Goal: Find specific page/section: Find specific page/section

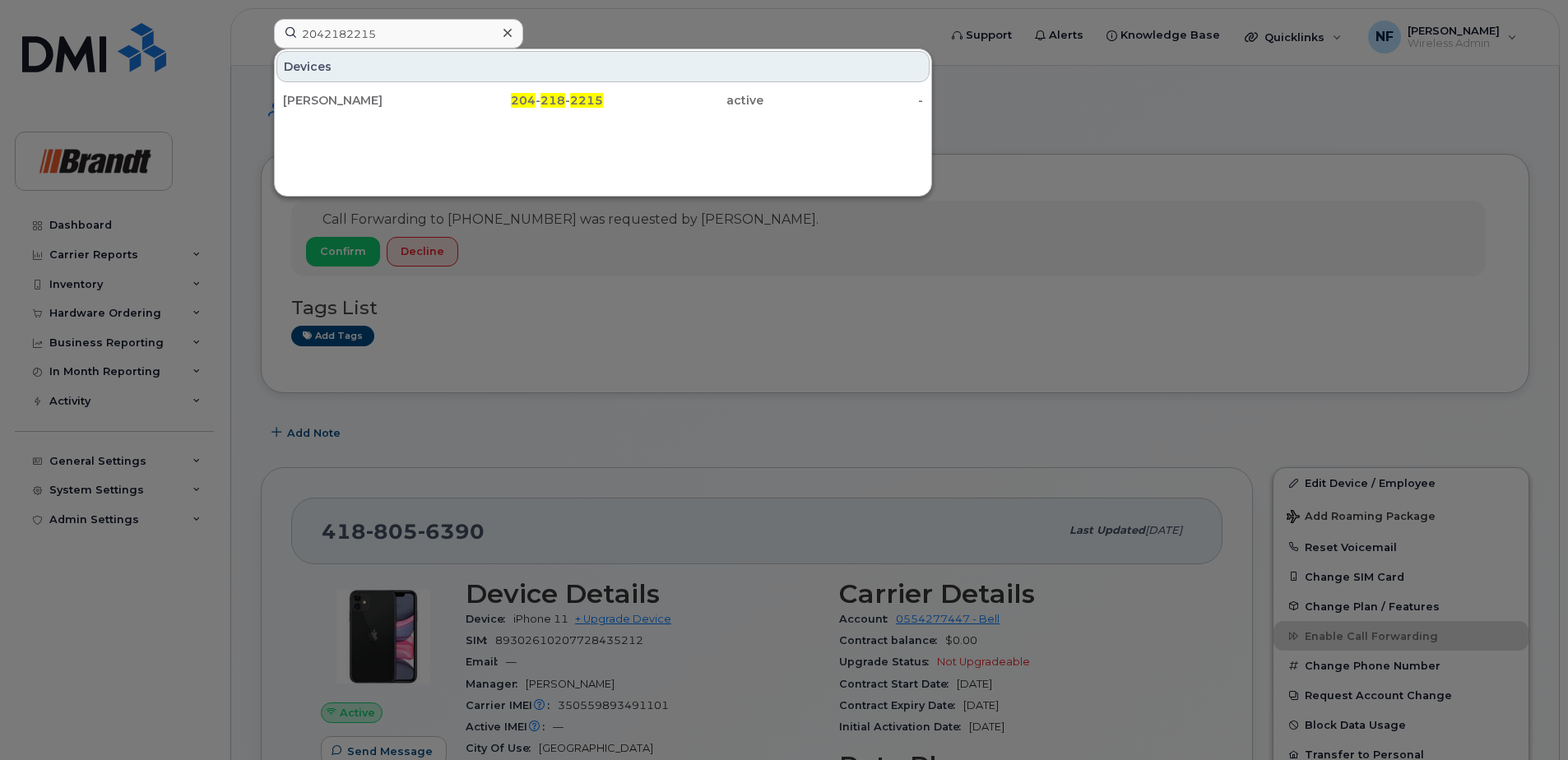
click at [508, 34] on icon at bounding box center [507, 33] width 8 height 8
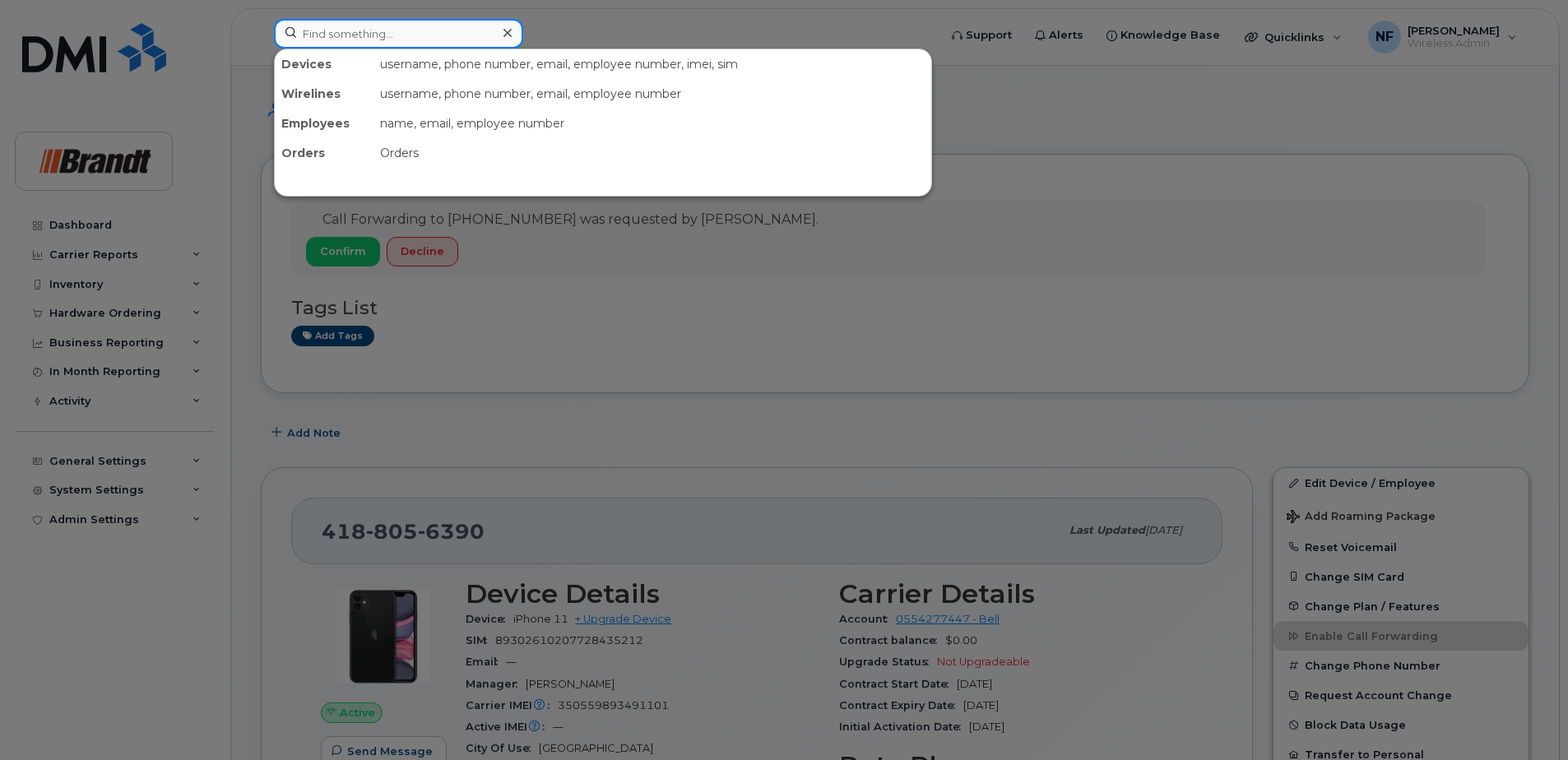
click at [464, 34] on input at bounding box center [398, 34] width 249 height 30
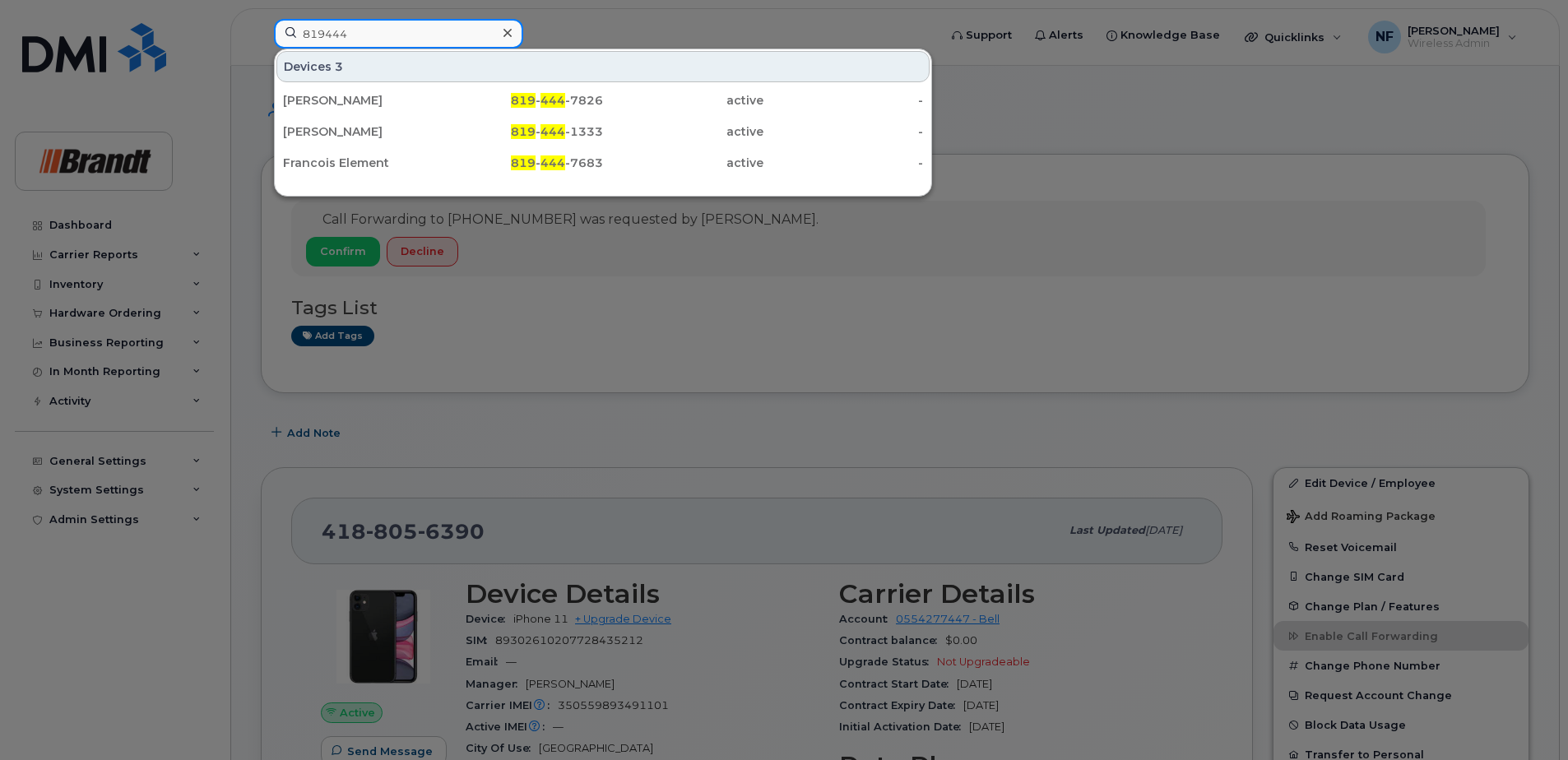
type input "819444"
click at [471, 98] on div "819 - 444 -7826" at bounding box center [523, 100] width 160 height 17
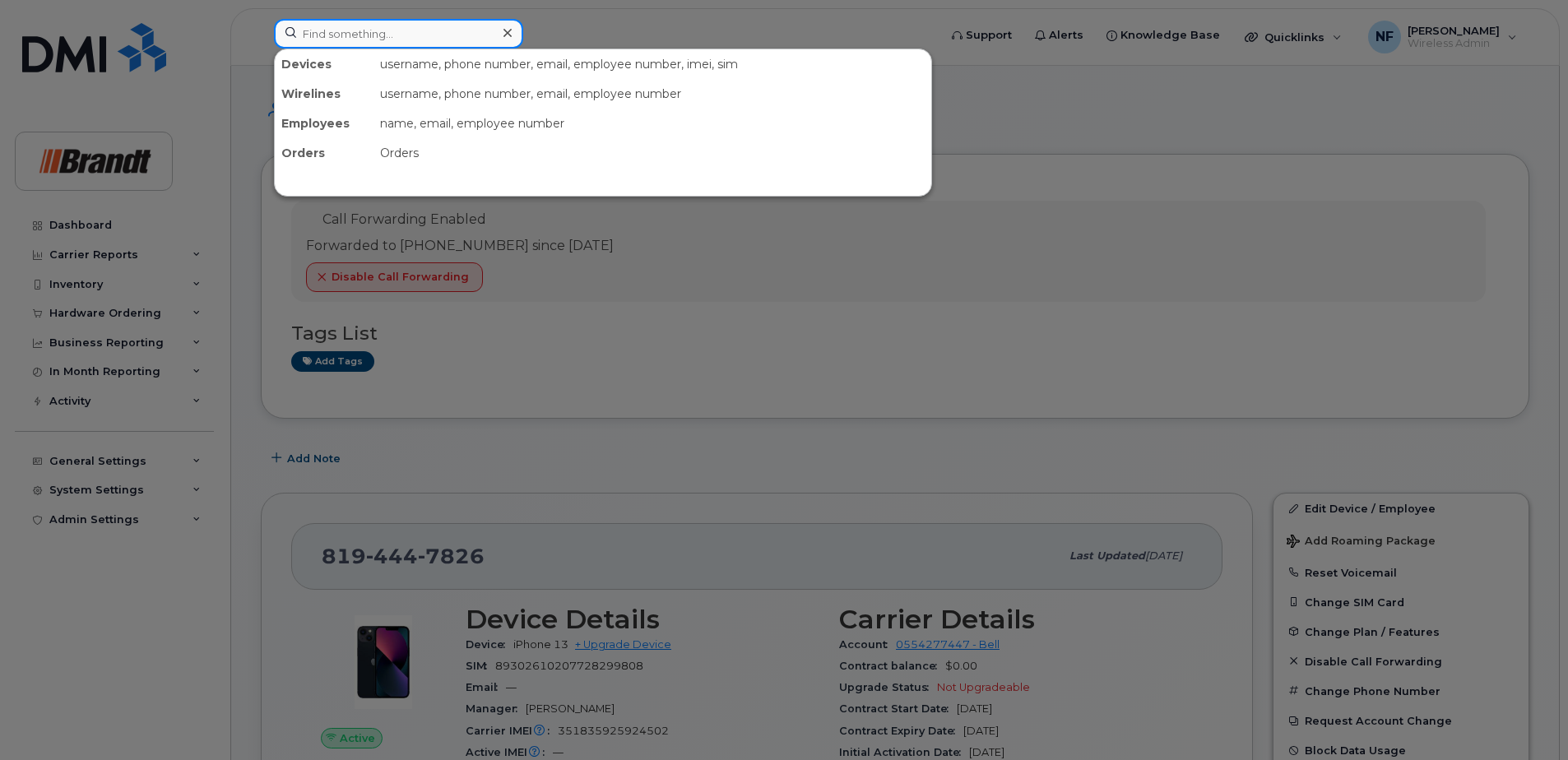
click at [399, 39] on input at bounding box center [398, 34] width 249 height 30
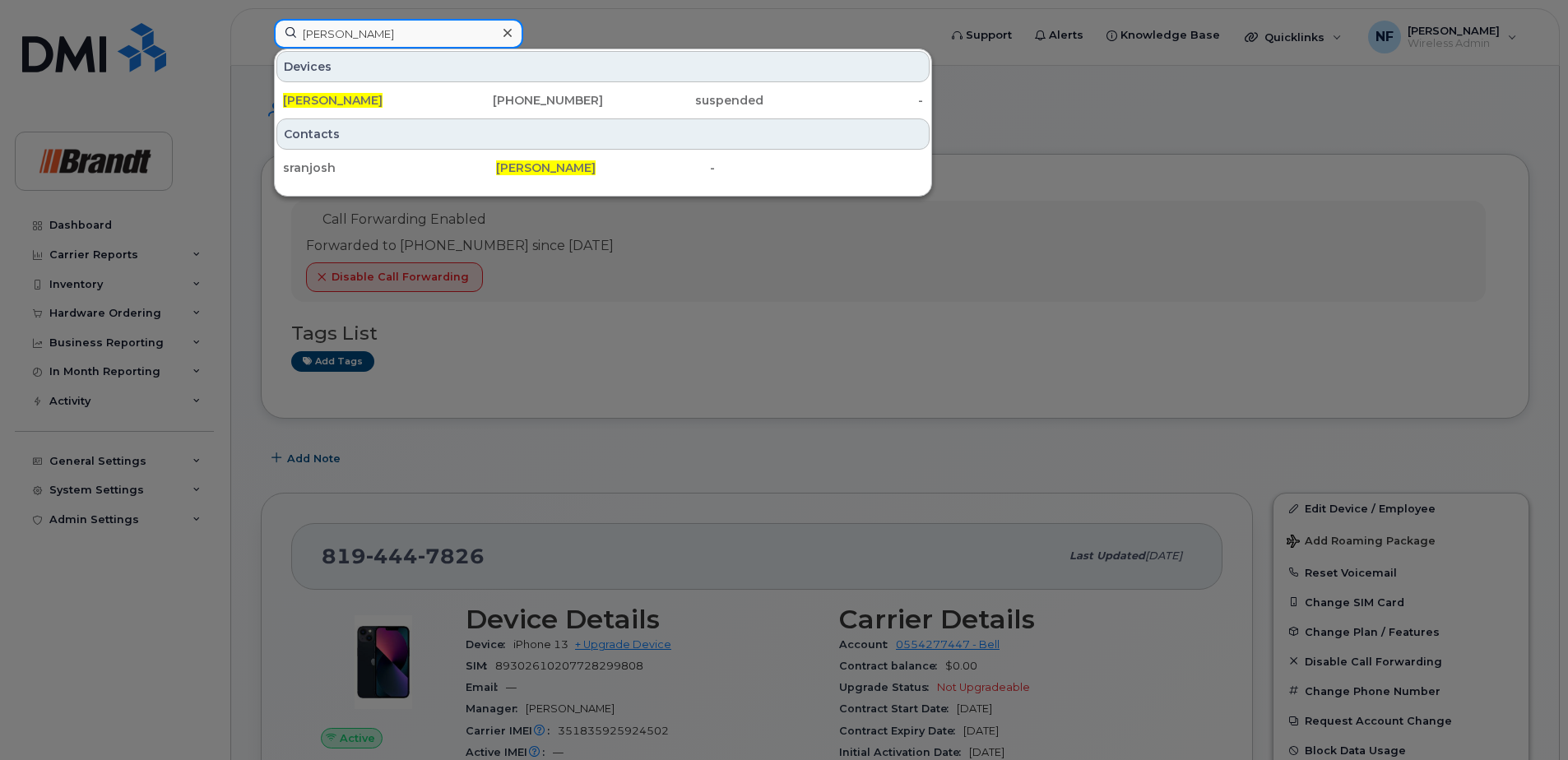
type input "joshua sranko"
click at [433, 92] on div "[PERSON_NAME]" at bounding box center [363, 100] width 160 height 30
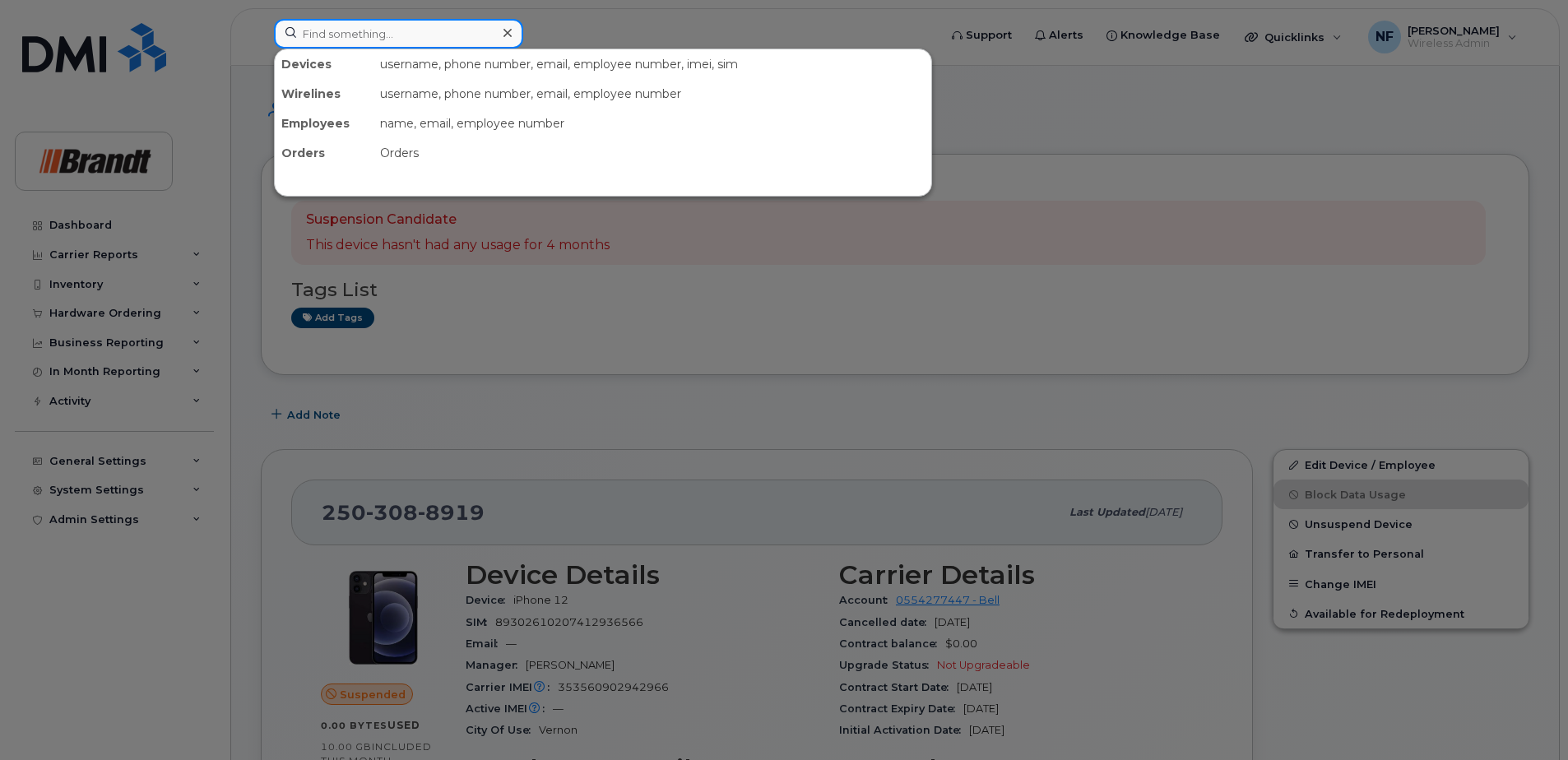
click at [436, 38] on input at bounding box center [398, 34] width 249 height 30
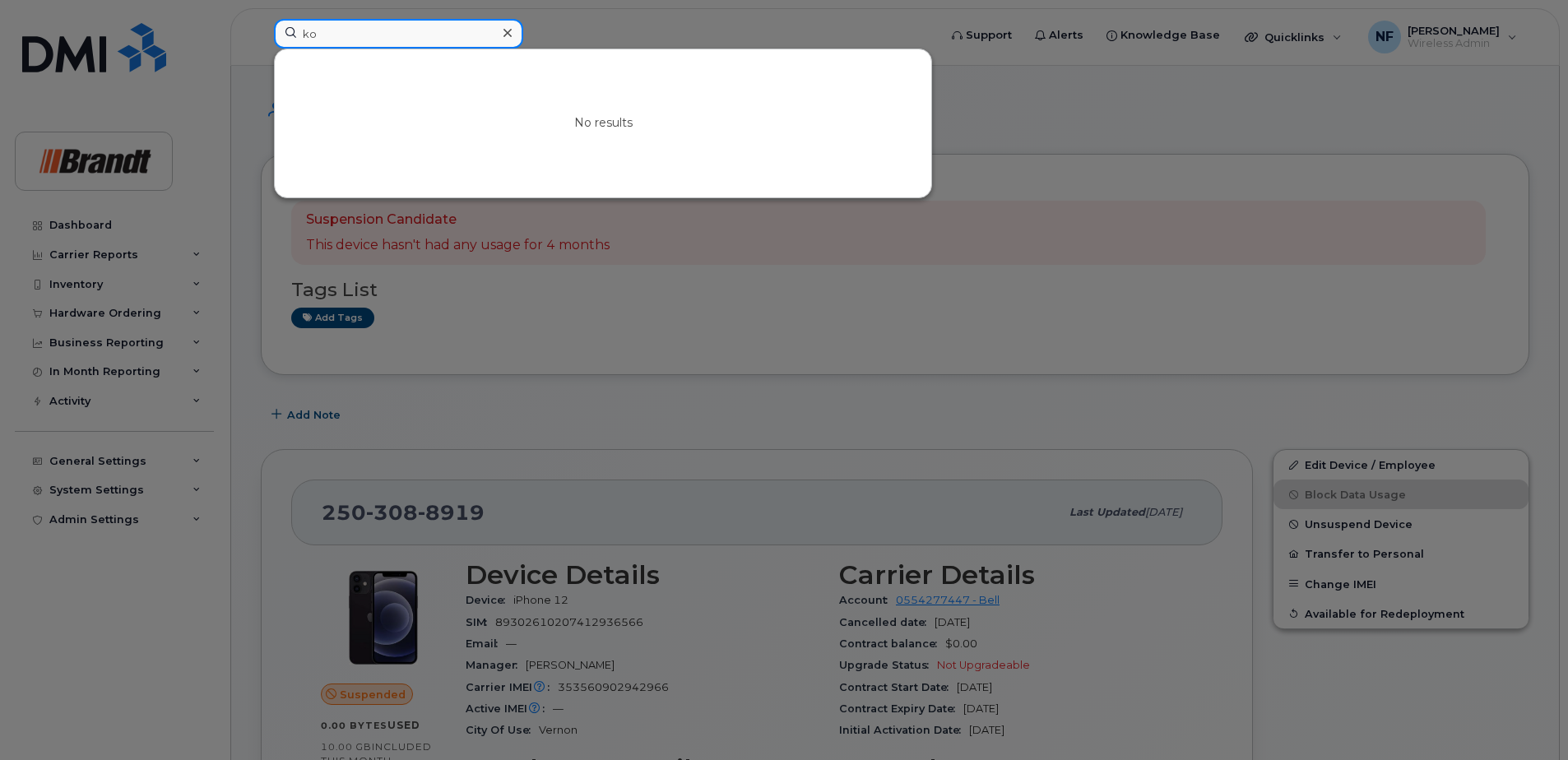
type input "k"
click at [508, 32] on icon at bounding box center [507, 33] width 8 height 8
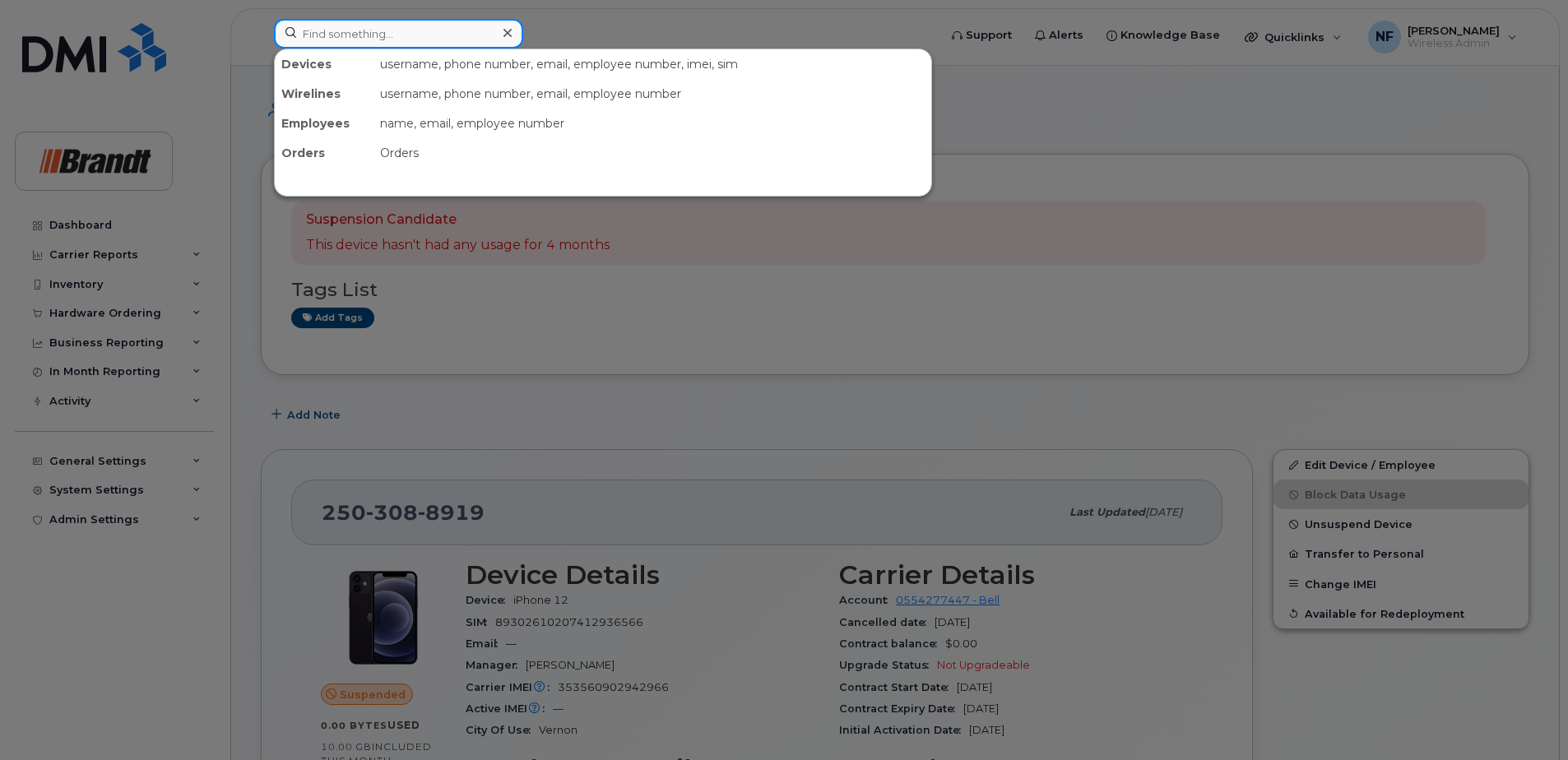
click at [450, 30] on input at bounding box center [398, 34] width 249 height 30
type input "g"
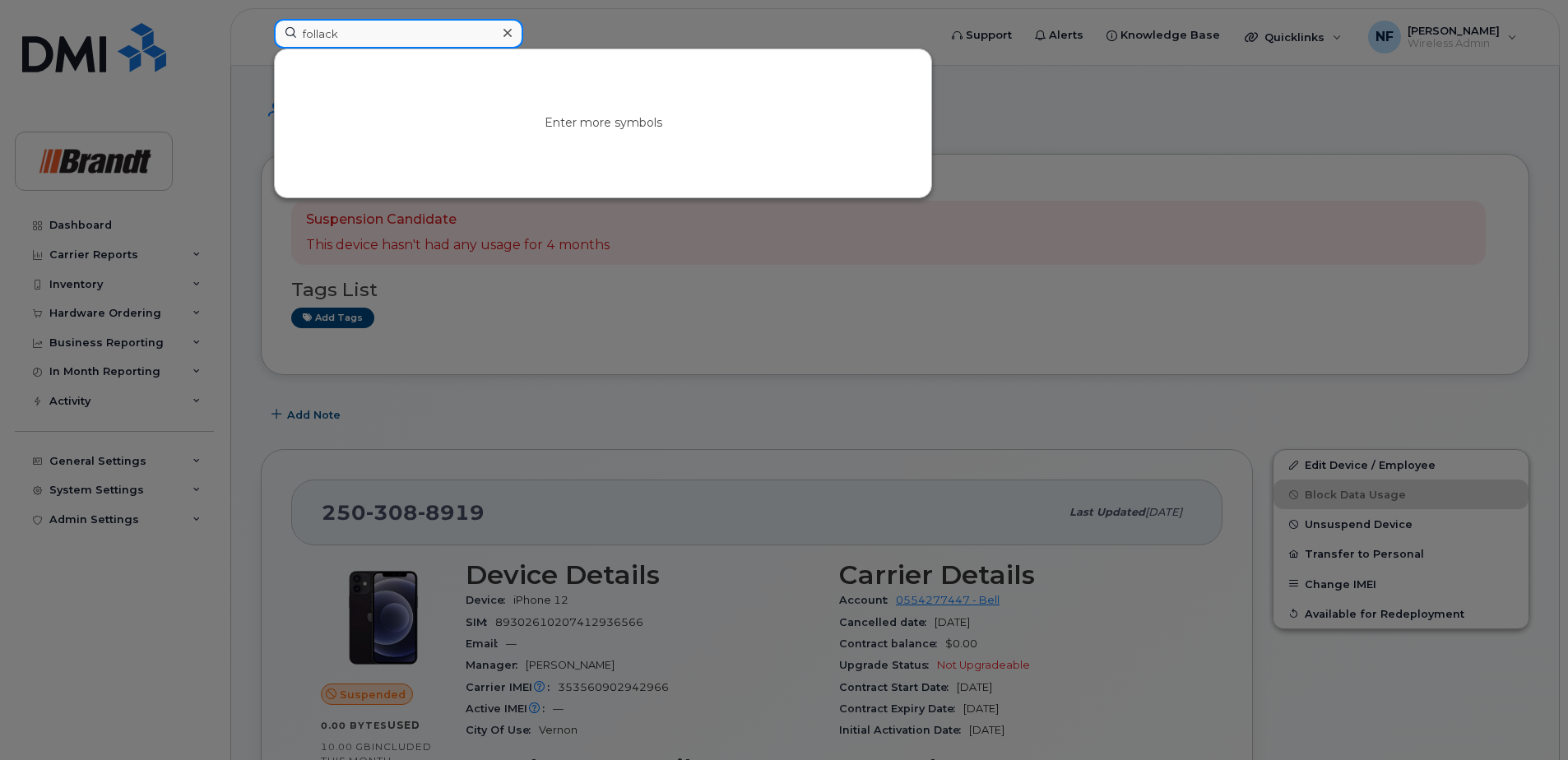
type input "follack"
